Goal: Task Accomplishment & Management: Manage account settings

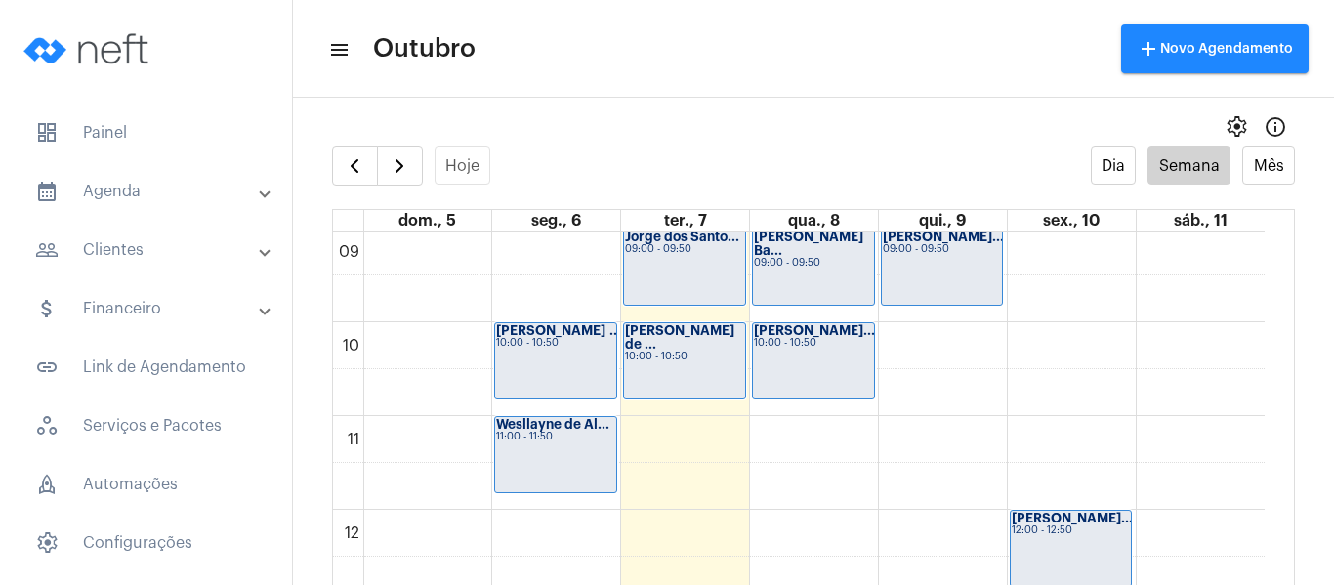
scroll to position [856, 0]
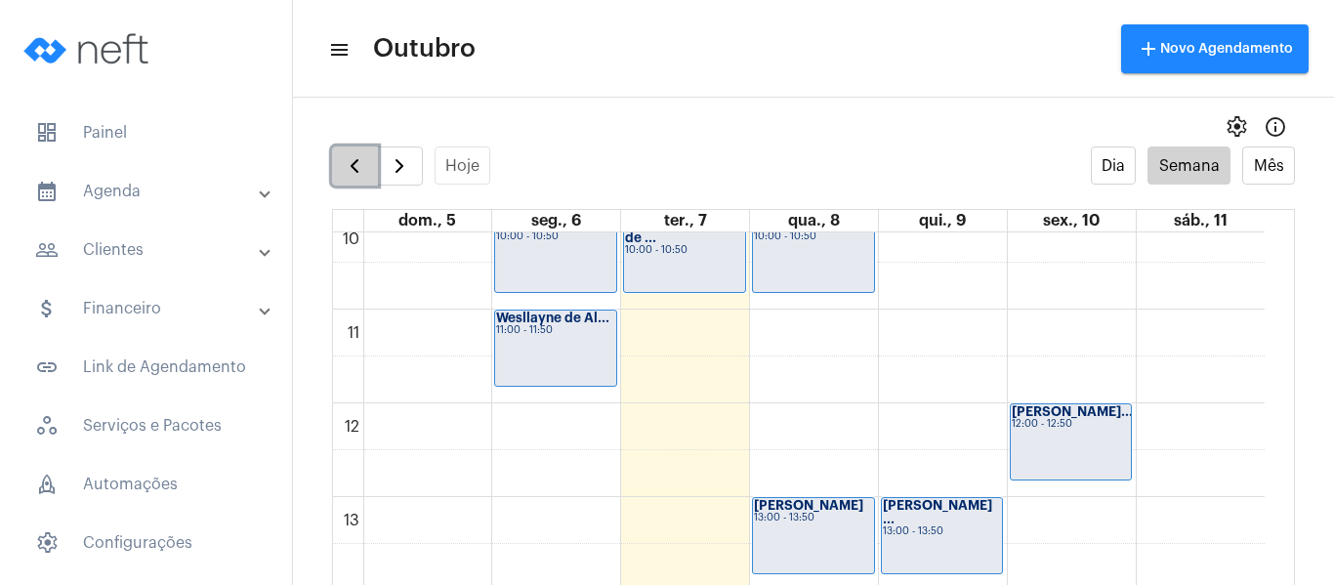
click at [347, 168] on span "button" at bounding box center [354, 165] width 23 height 23
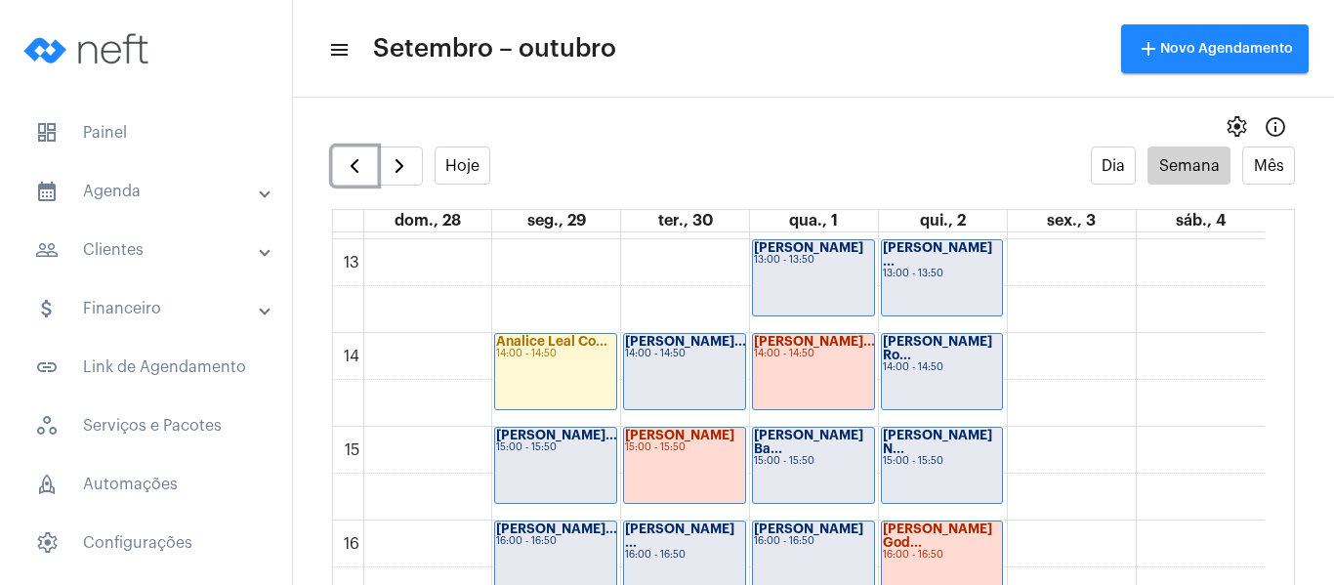
scroll to position [1247, 0]
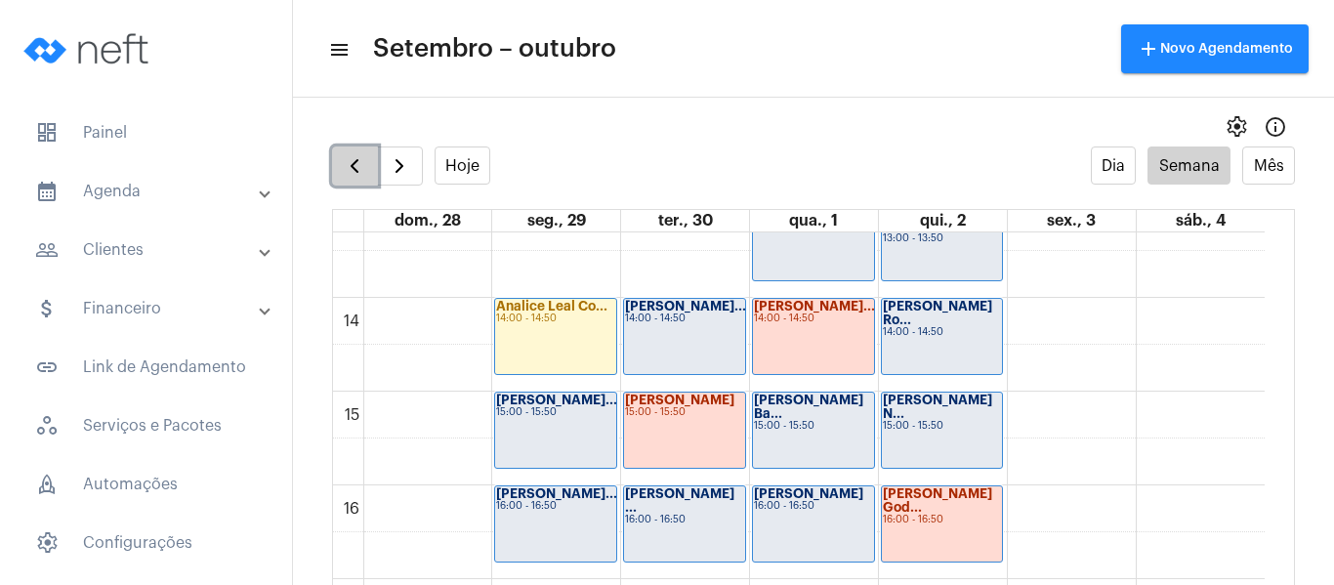
click at [345, 170] on span "button" at bounding box center [354, 165] width 23 height 23
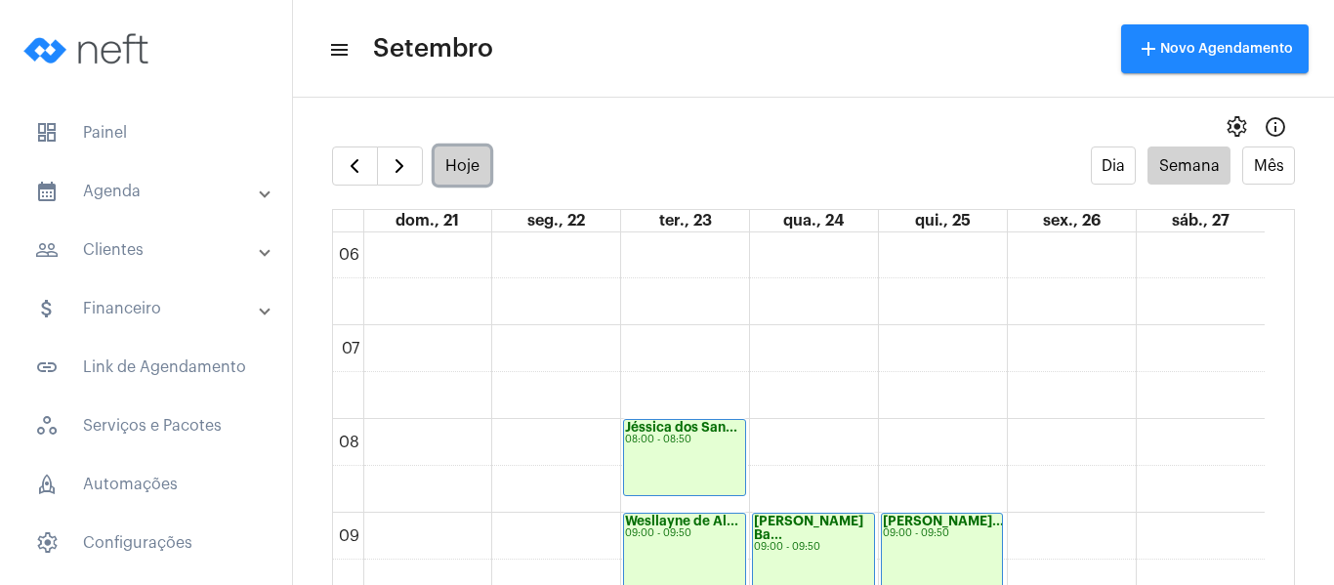
click at [466, 170] on button "Hoje" at bounding box center [463, 165] width 57 height 38
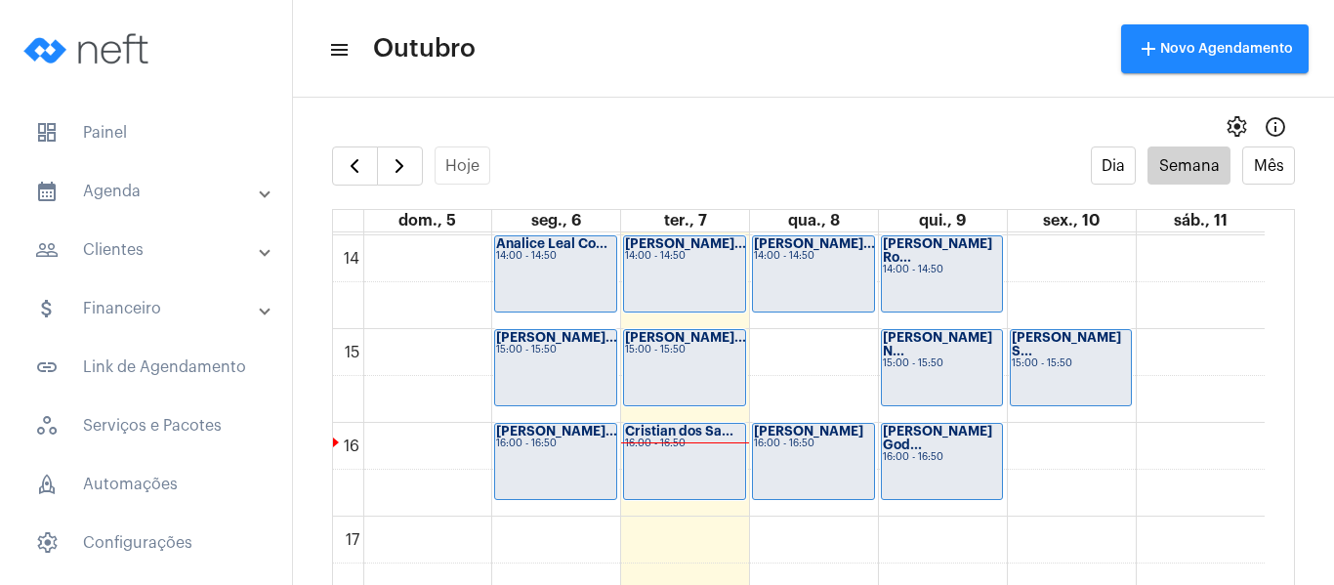
scroll to position [1345, 0]
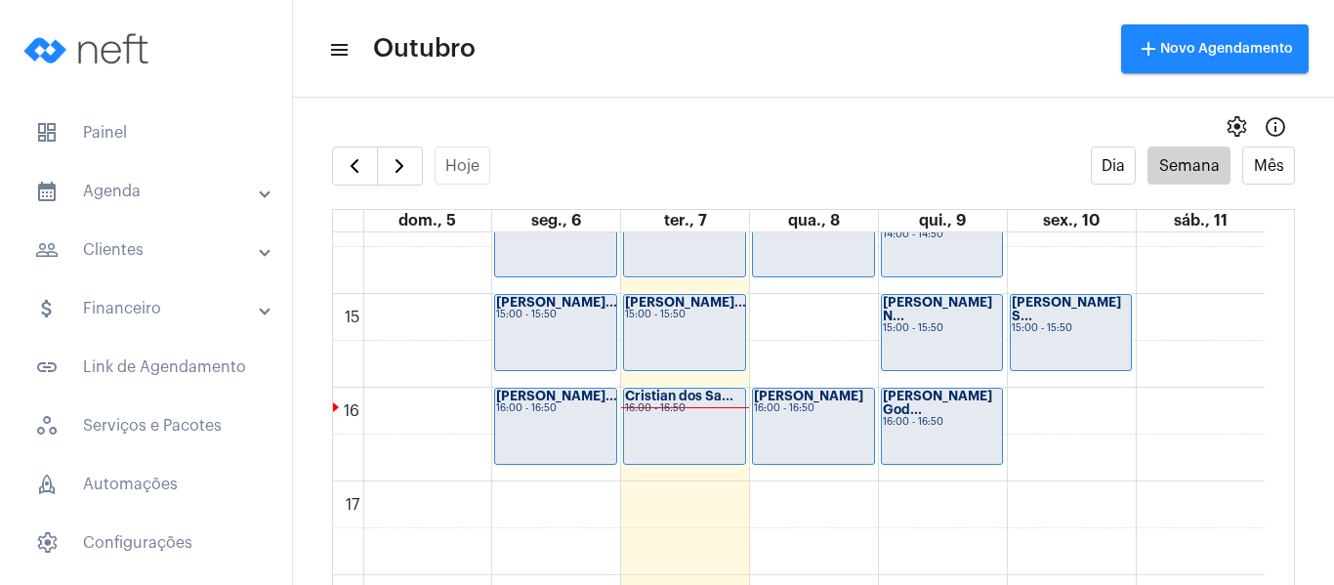
click at [696, 324] on div "[PERSON_NAME]... 15:00 - 15:50" at bounding box center [684, 332] width 121 height 75
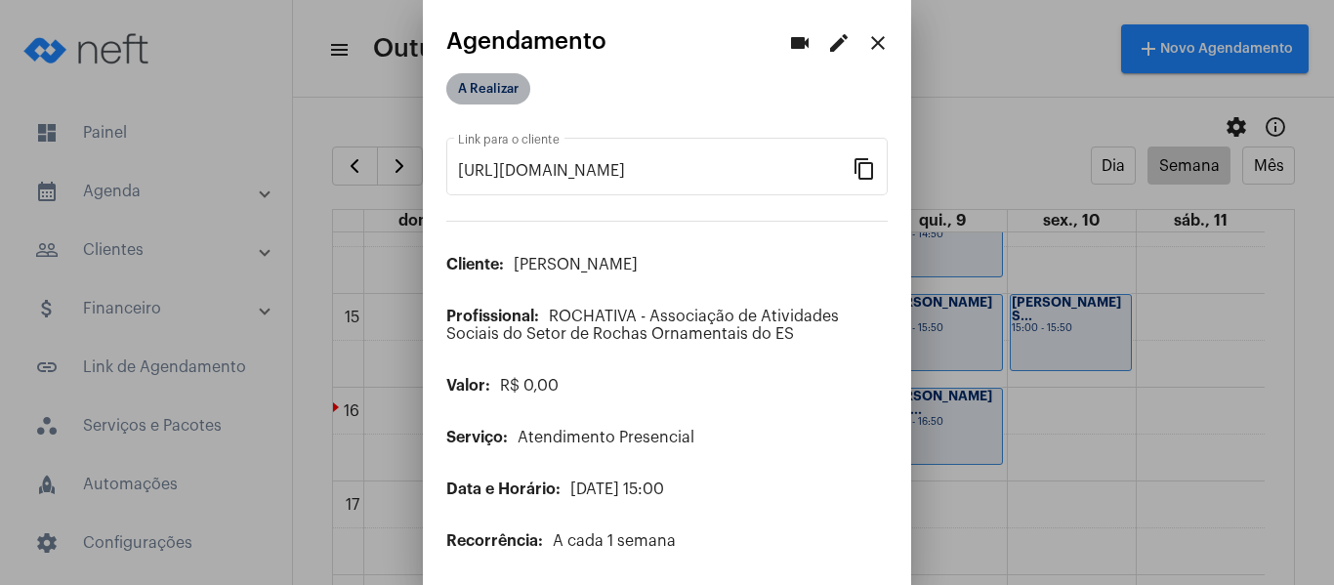
click at [491, 102] on mat-chip "A Realizar" at bounding box center [488, 88] width 84 height 31
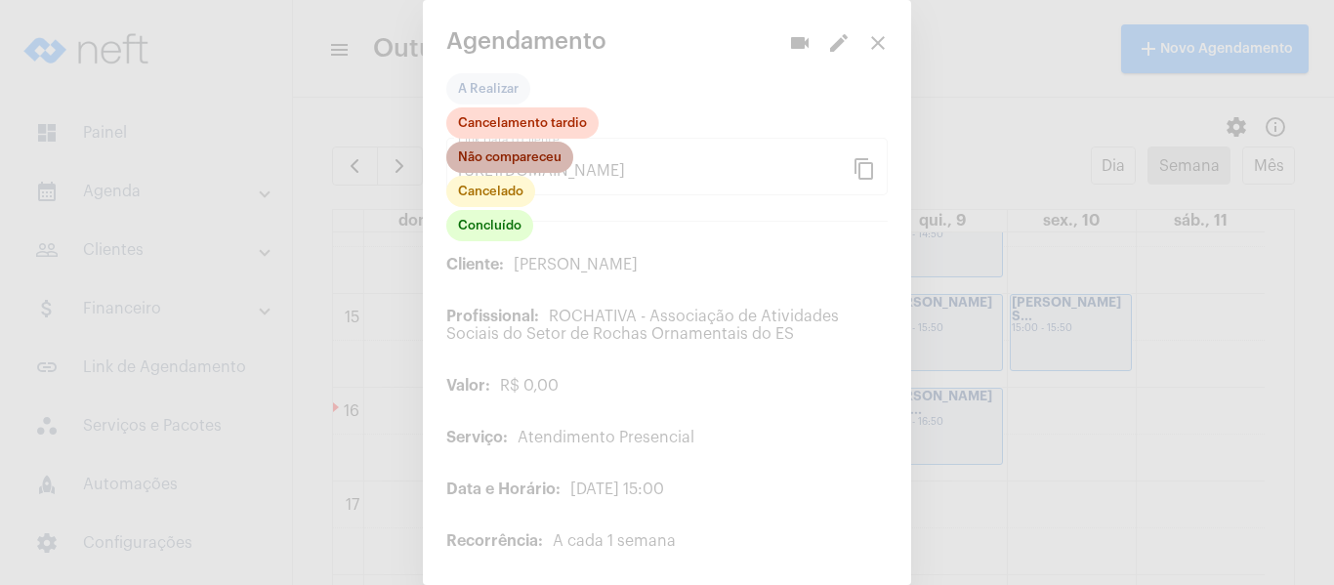
click at [507, 155] on mat-chip "Não compareceu" at bounding box center [509, 157] width 127 height 31
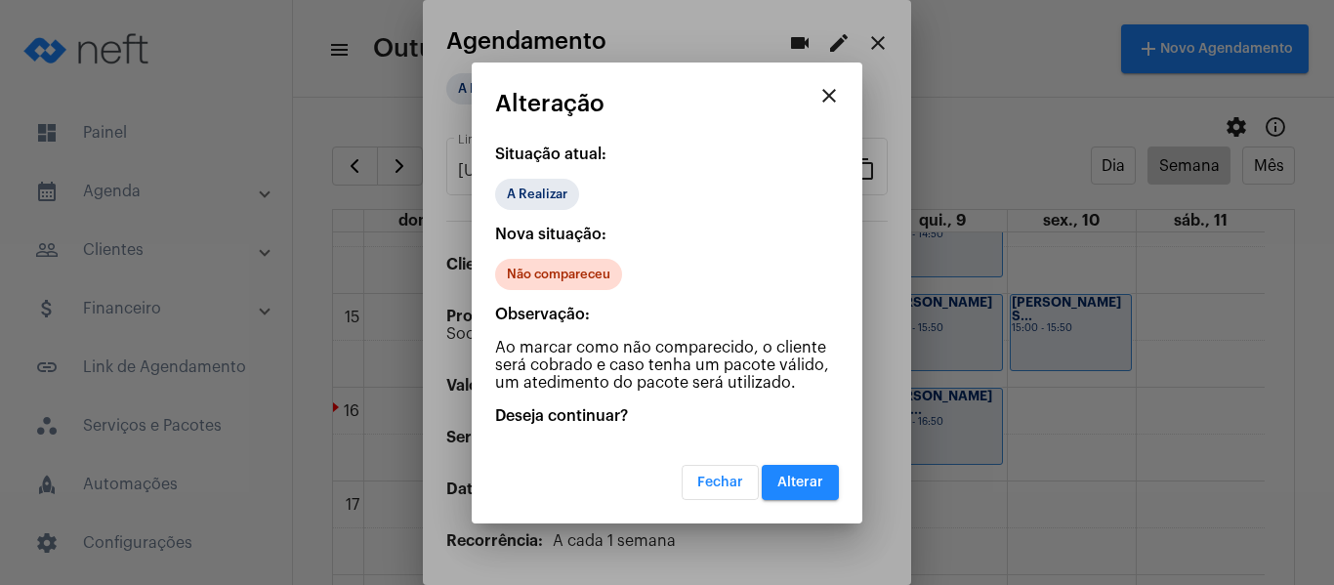
click at [806, 489] on button "Alterar" at bounding box center [800, 482] width 77 height 35
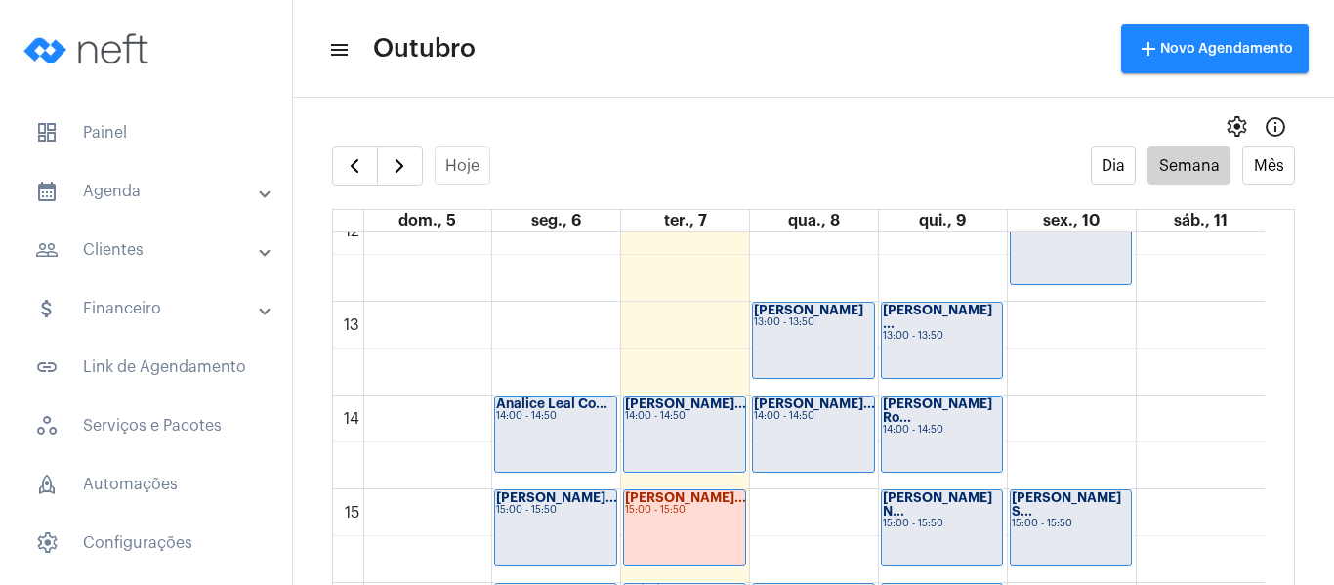
scroll to position [1247, 0]
